Goal: Find specific page/section: Find specific page/section

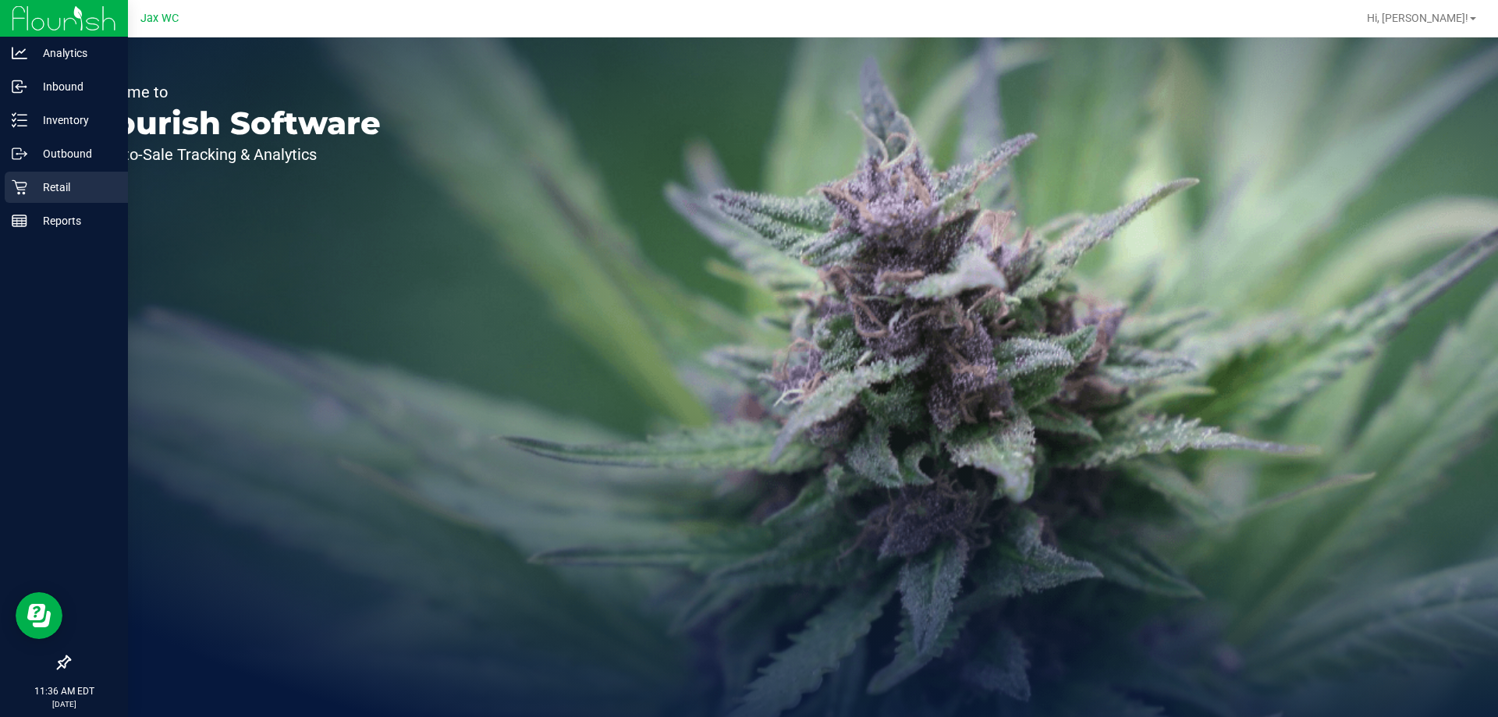
click at [23, 183] on icon at bounding box center [20, 187] width 16 height 16
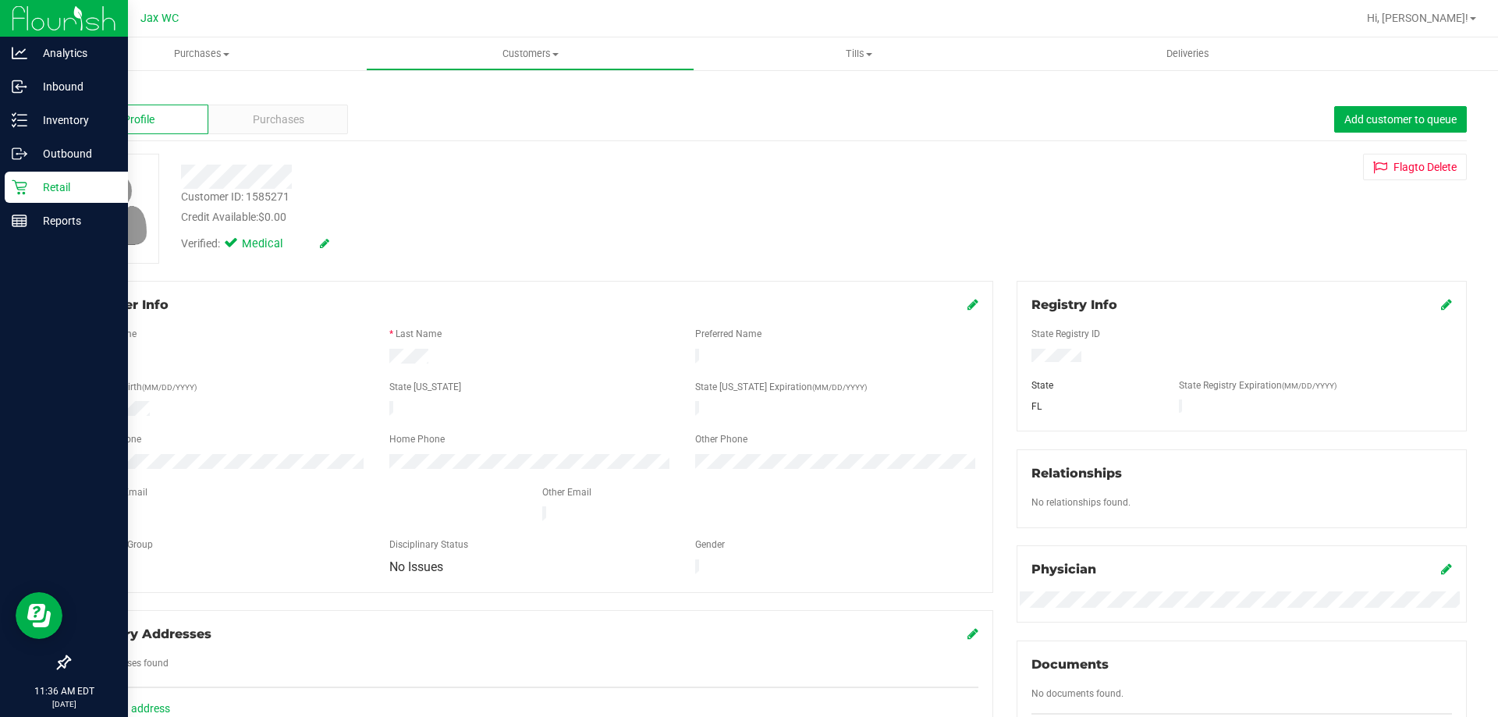
click at [24, 184] on icon at bounding box center [20, 187] width 16 height 16
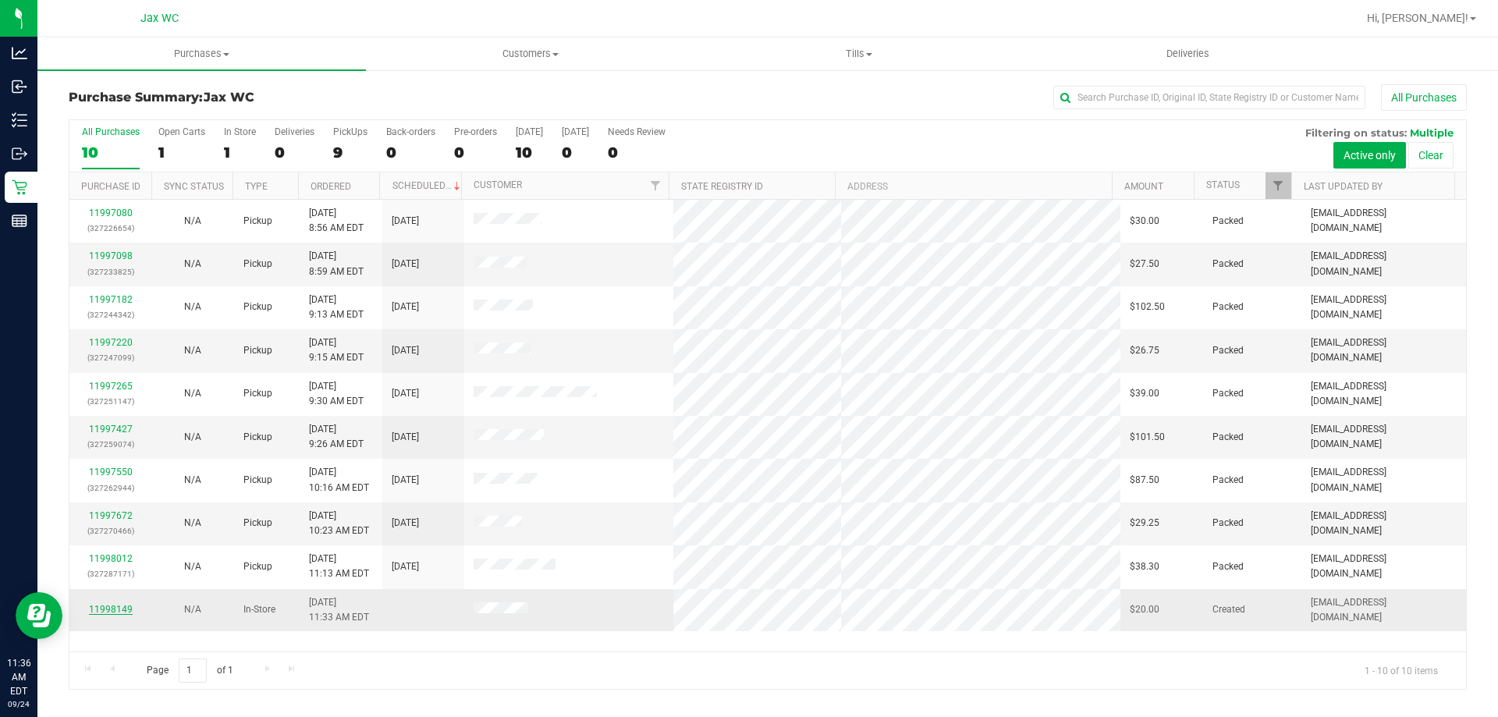
click at [117, 612] on link "11998149" at bounding box center [111, 609] width 44 height 11
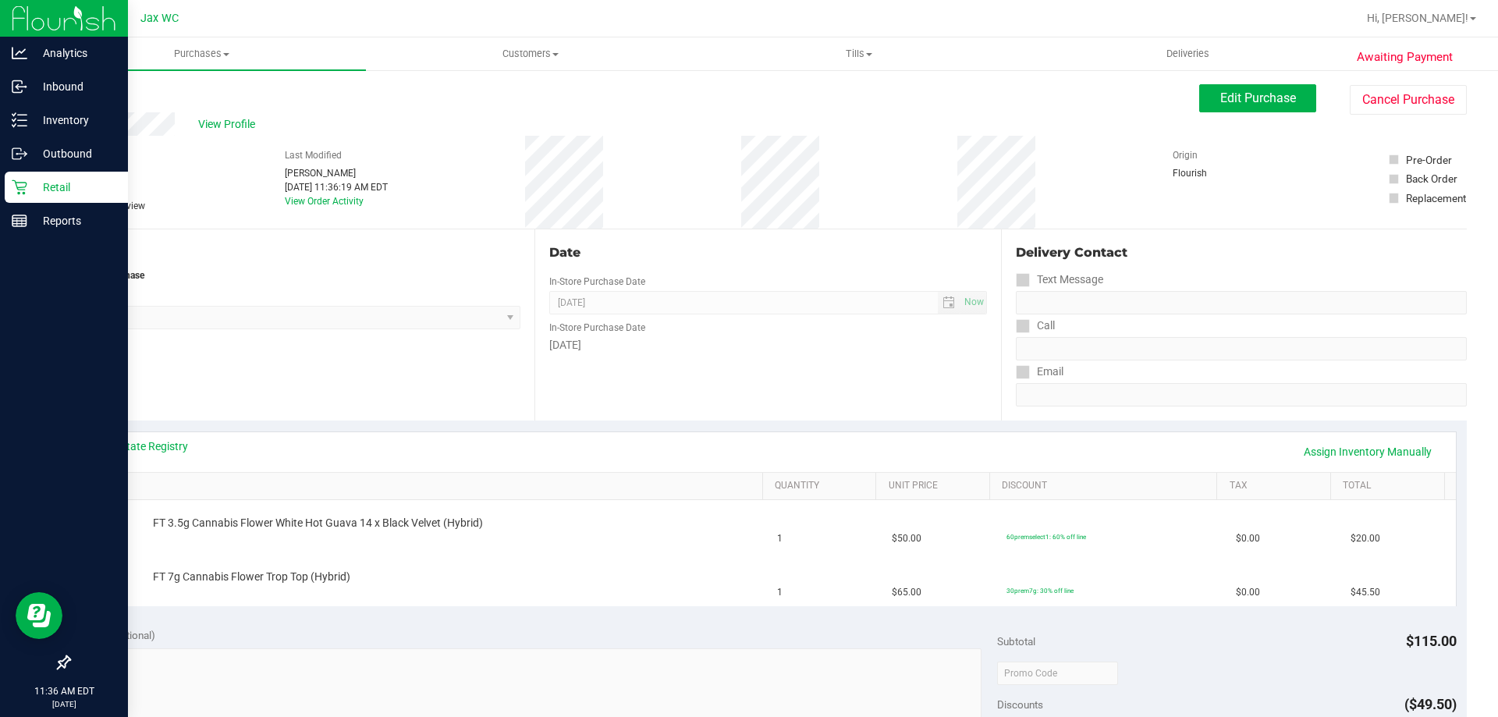
click at [22, 176] on div "Retail" at bounding box center [66, 187] width 123 height 31
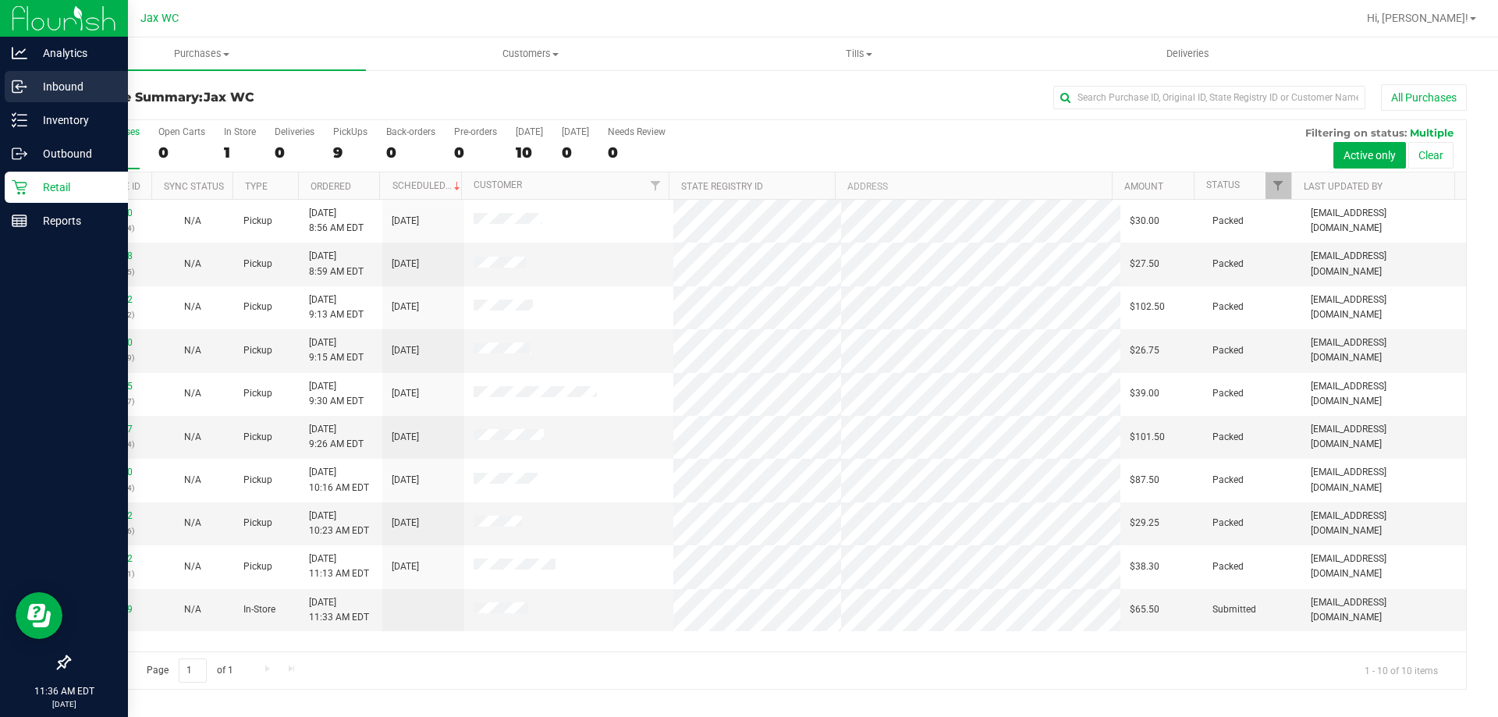
click at [51, 78] on p "Inbound" at bounding box center [74, 86] width 94 height 19
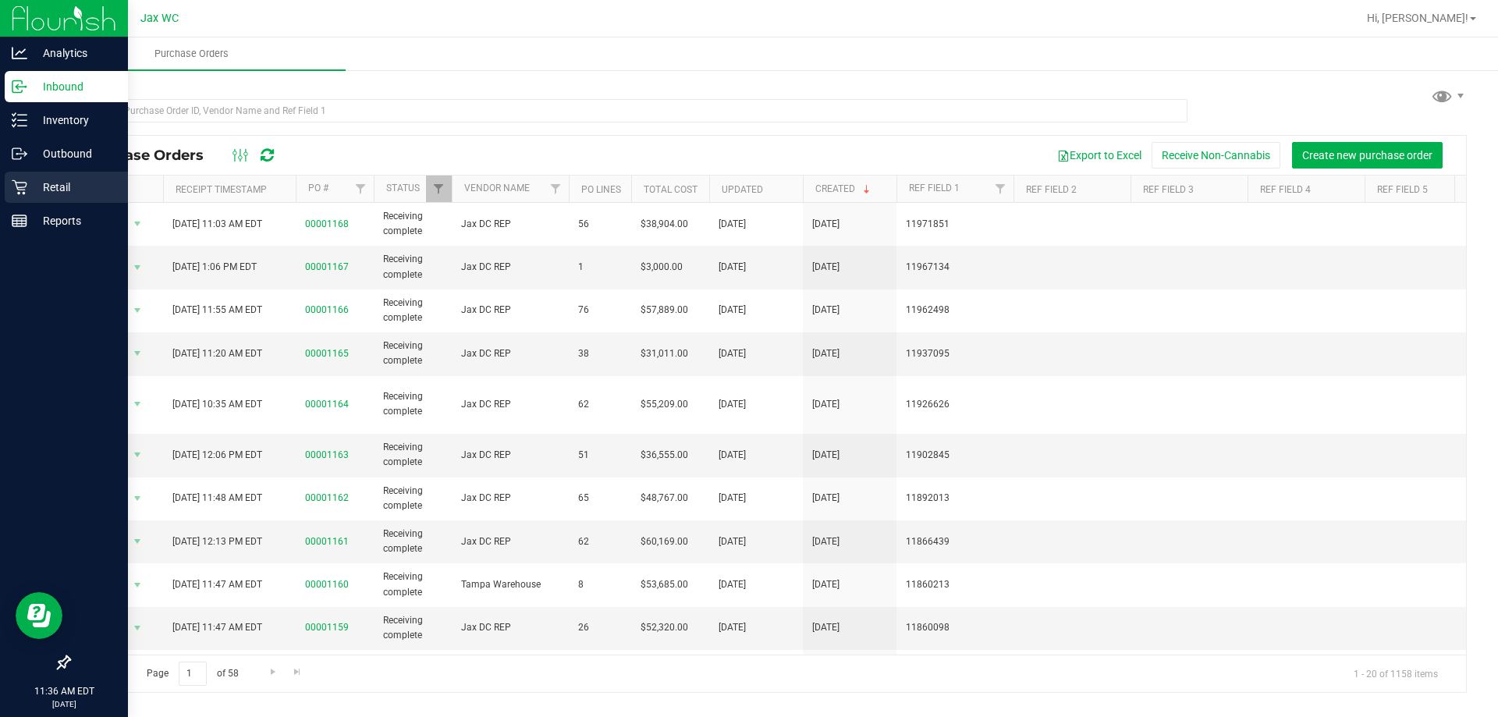
click at [74, 179] on p "Retail" at bounding box center [74, 187] width 94 height 19
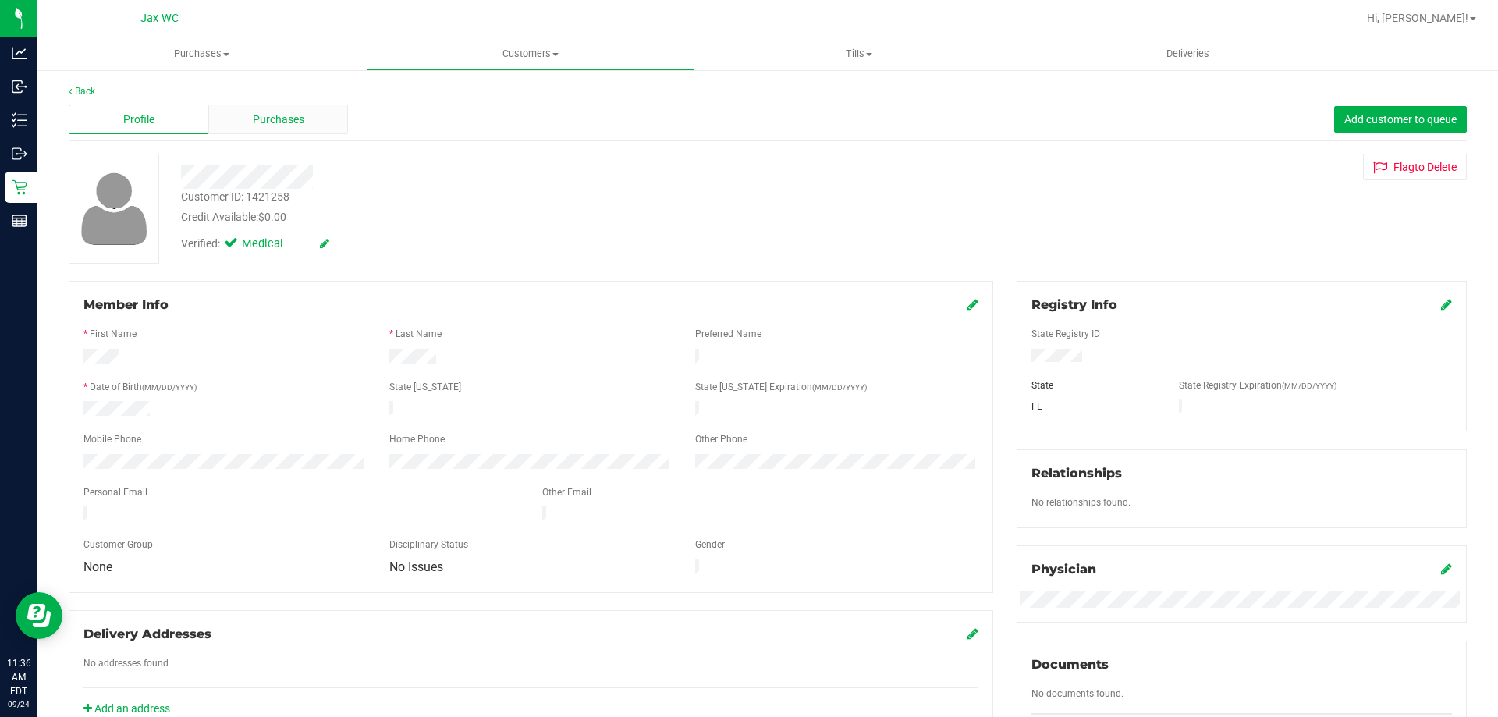
click at [285, 125] on span "Purchases" at bounding box center [278, 120] width 51 height 16
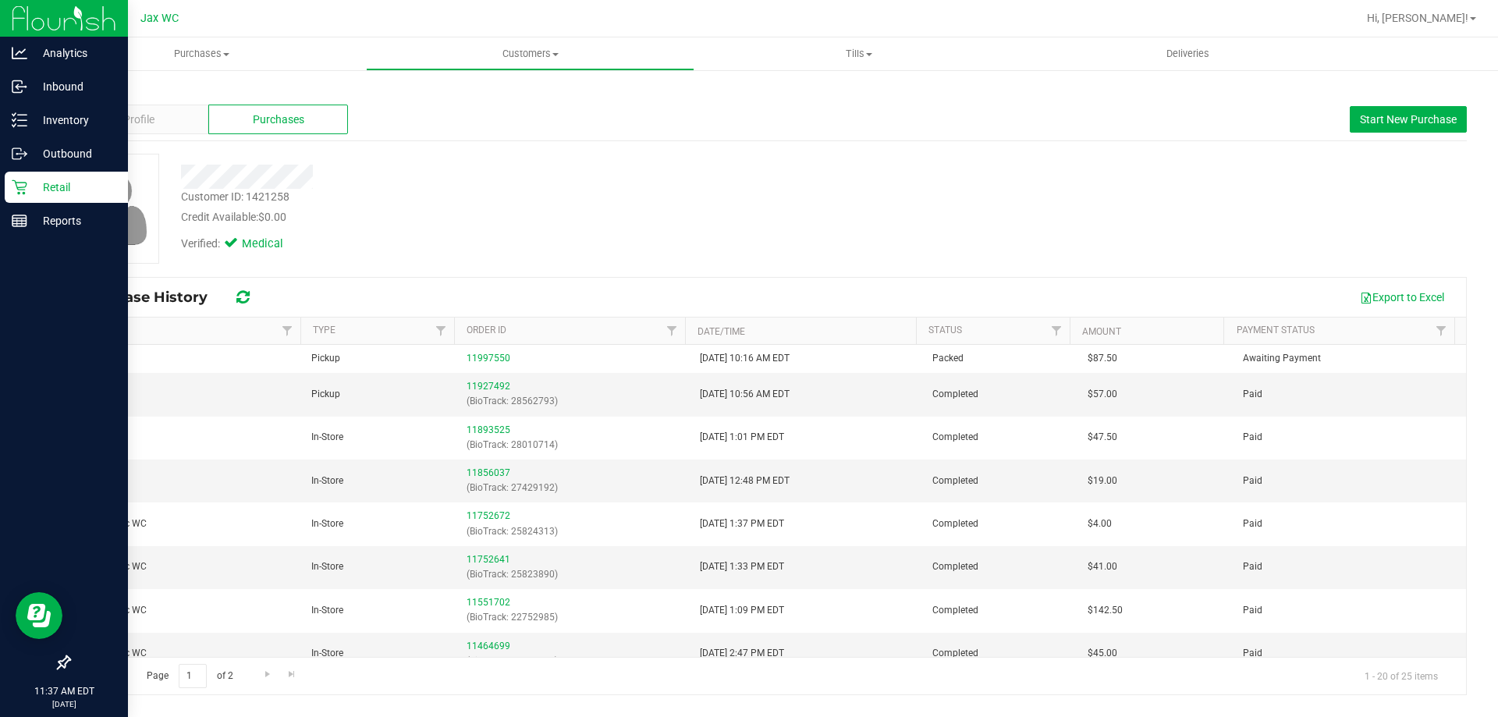
click at [16, 192] on icon at bounding box center [20, 187] width 16 height 16
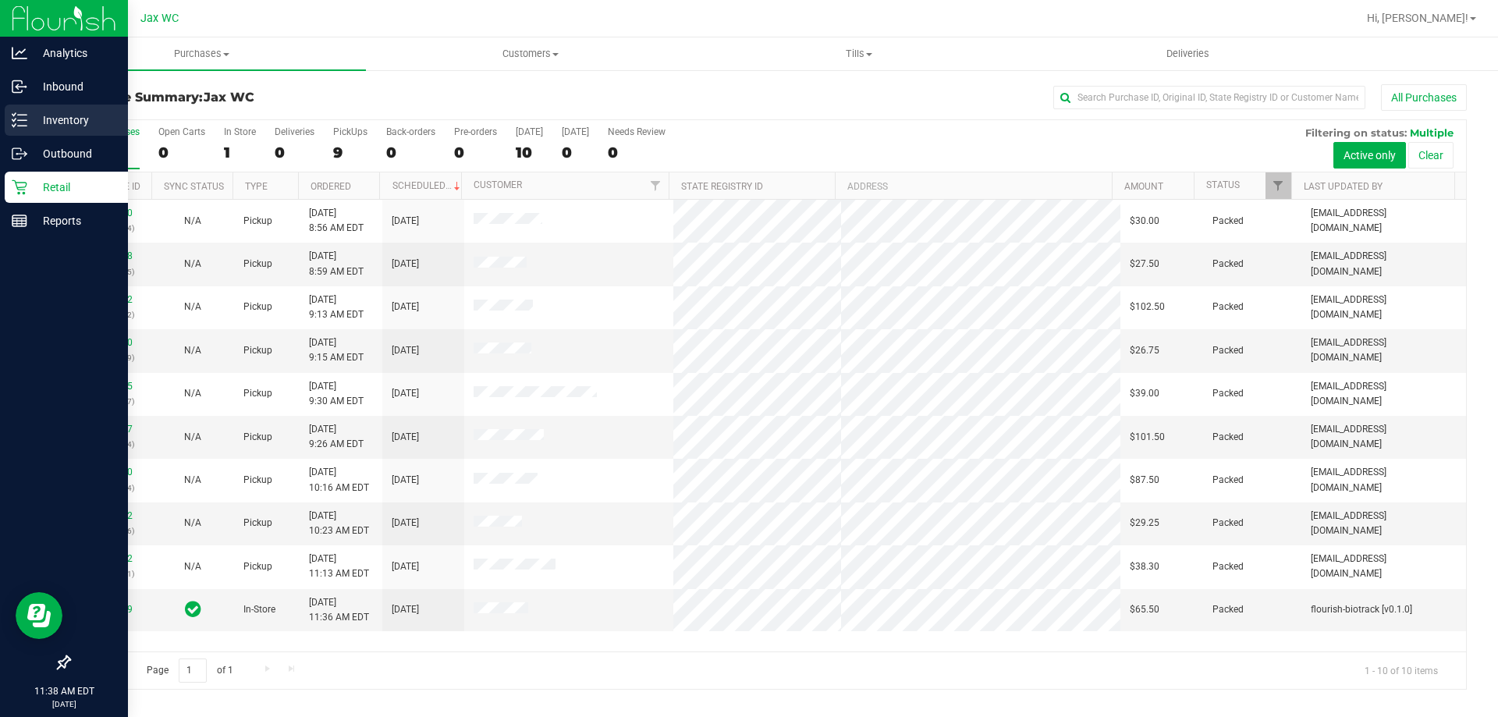
click at [36, 119] on p "Inventory" at bounding box center [74, 120] width 94 height 19
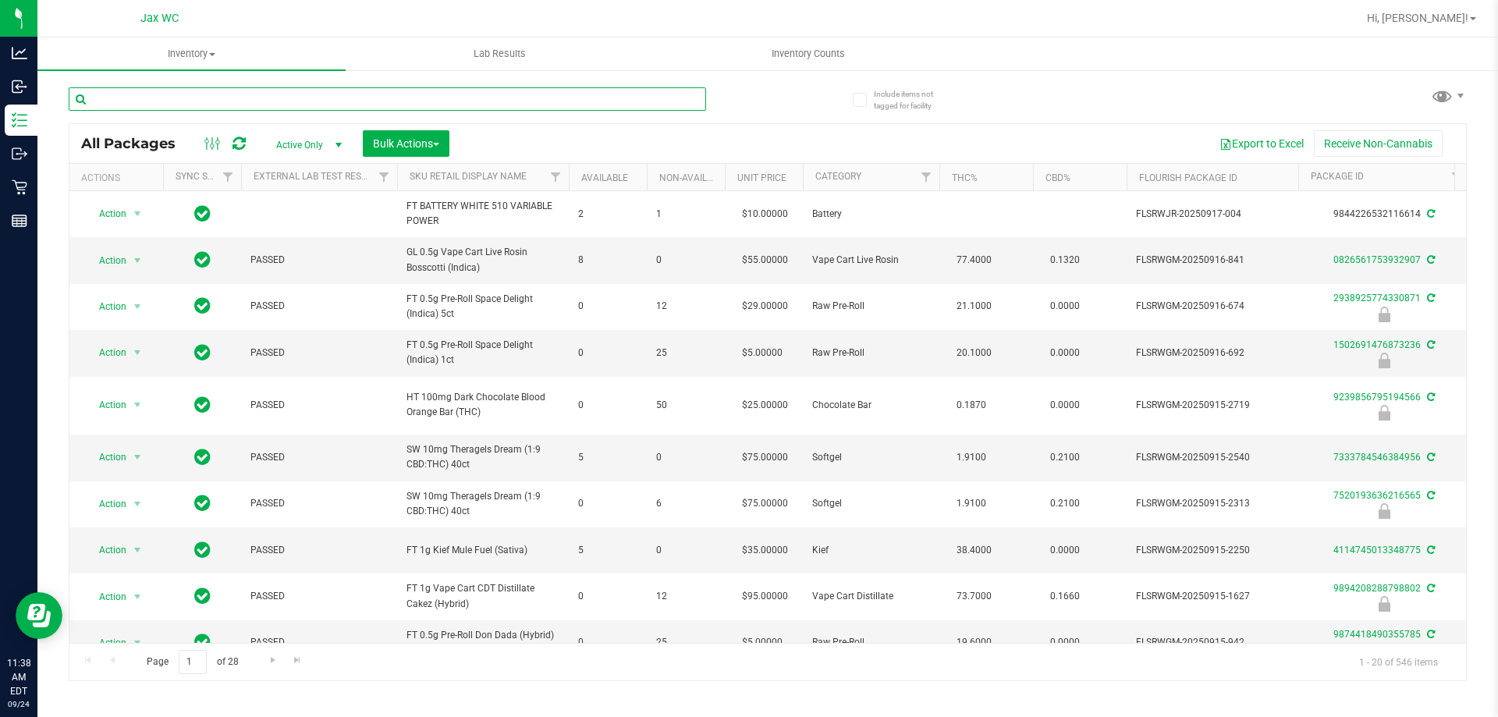
click at [263, 97] on input "text" at bounding box center [387, 98] width 637 height 23
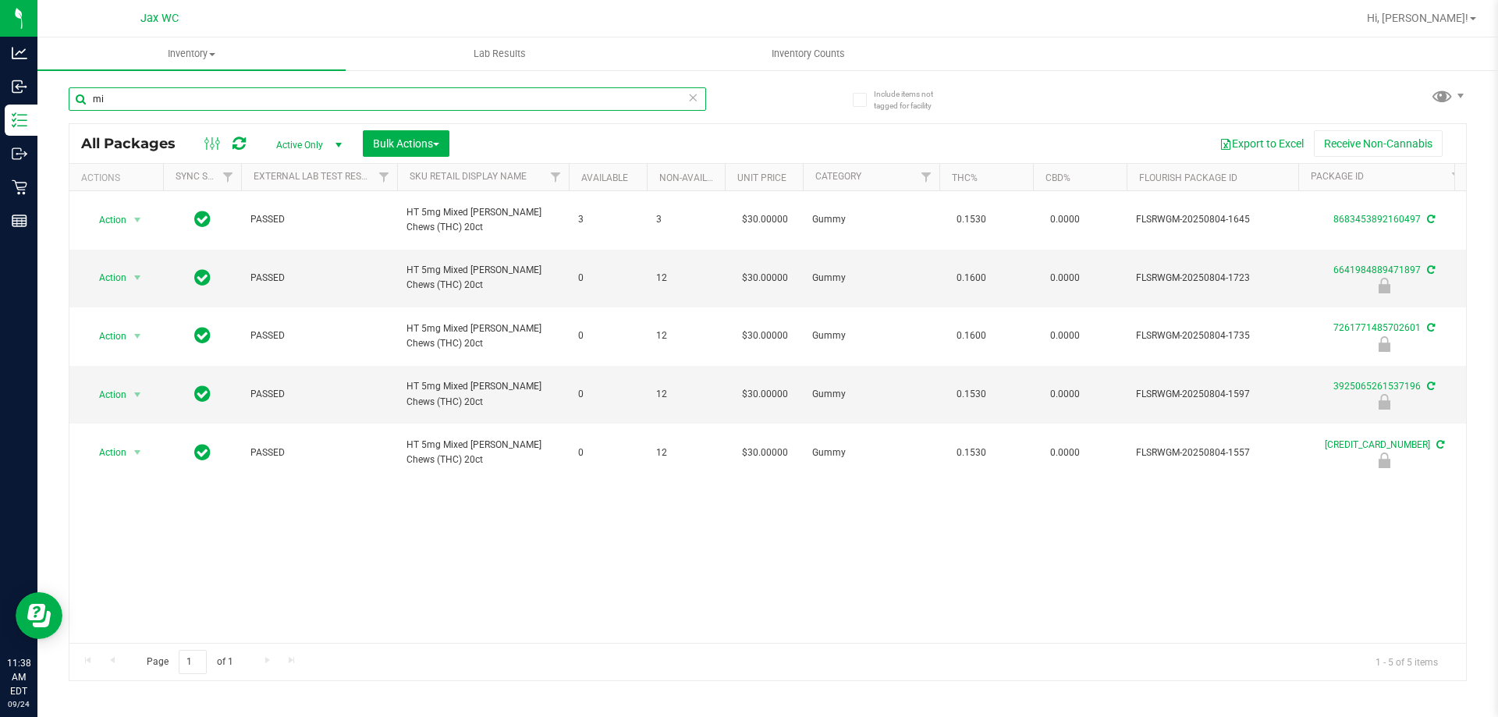
type input "m"
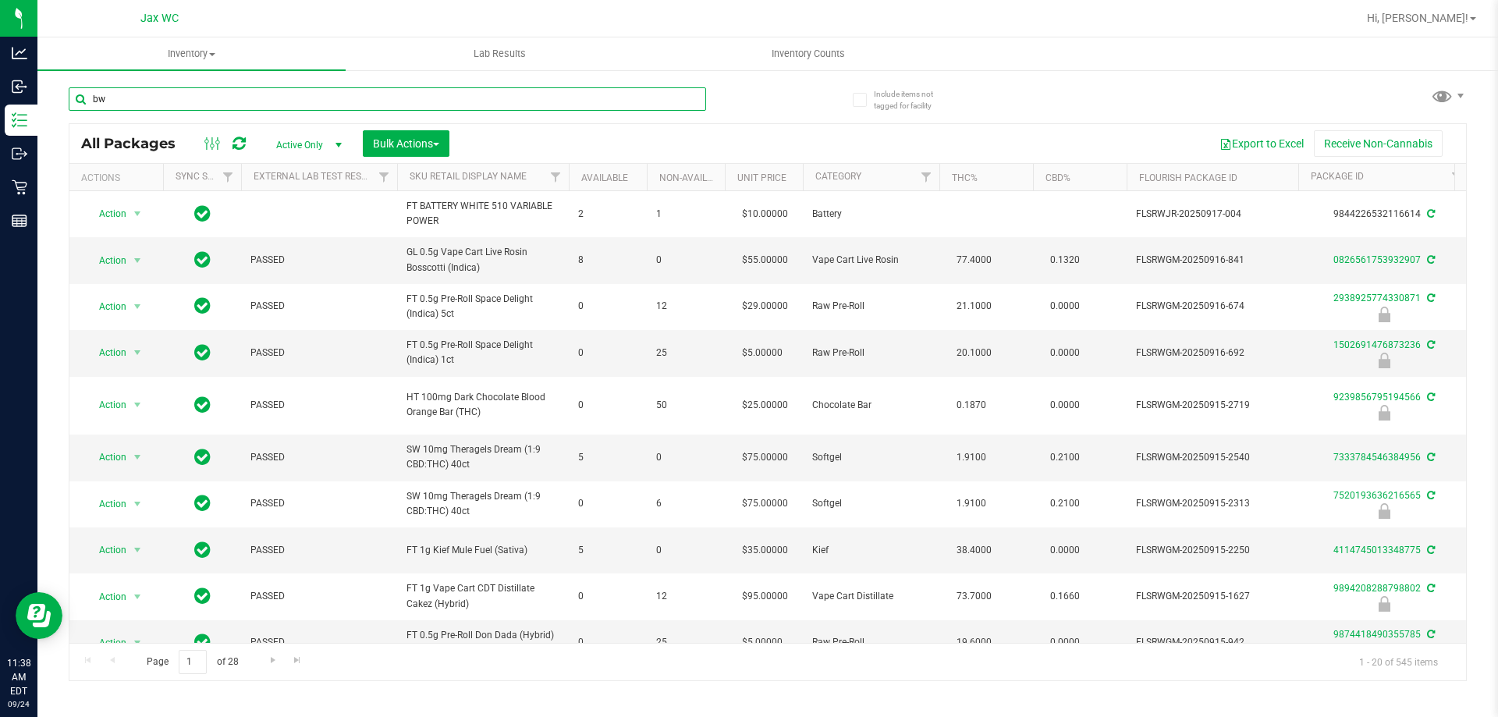
type input "b"
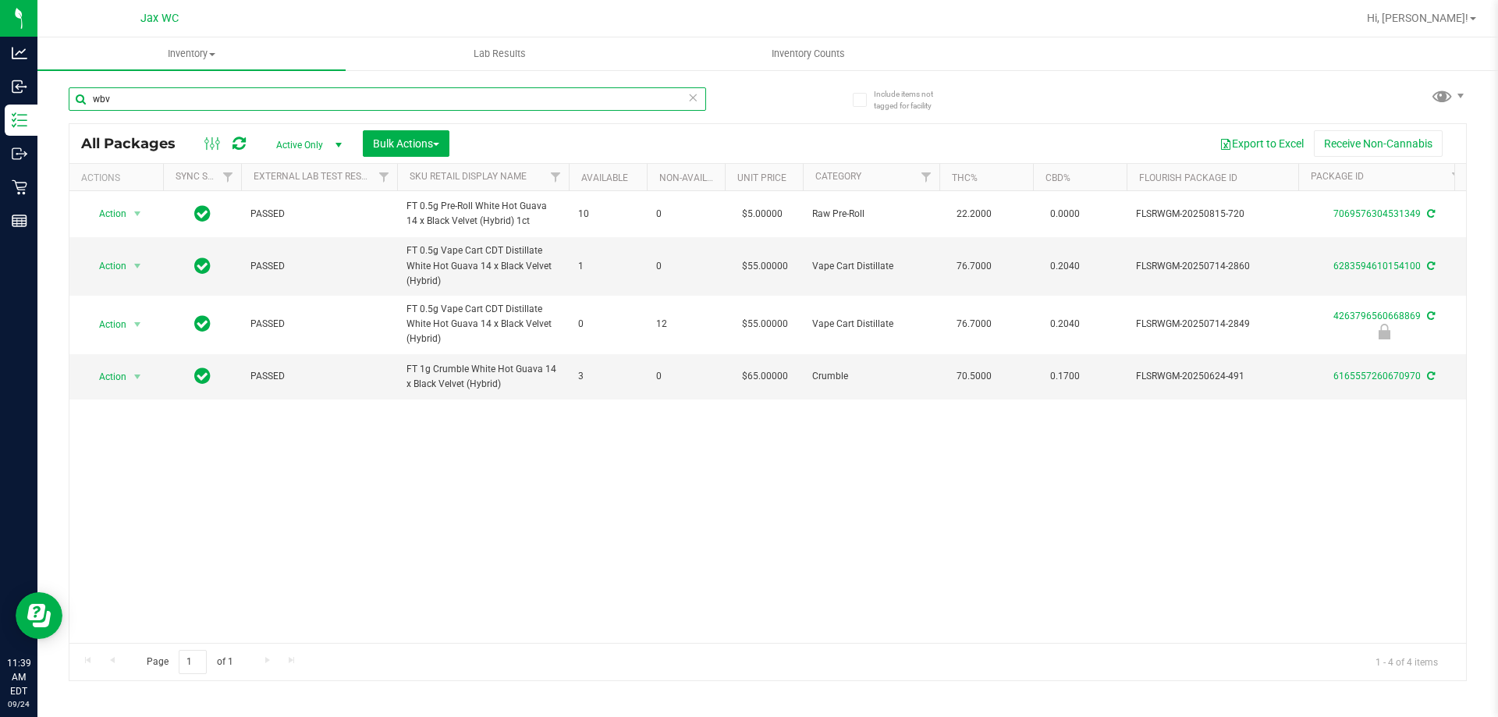
type input "wbv"
